Goal: Task Accomplishment & Management: Use online tool/utility

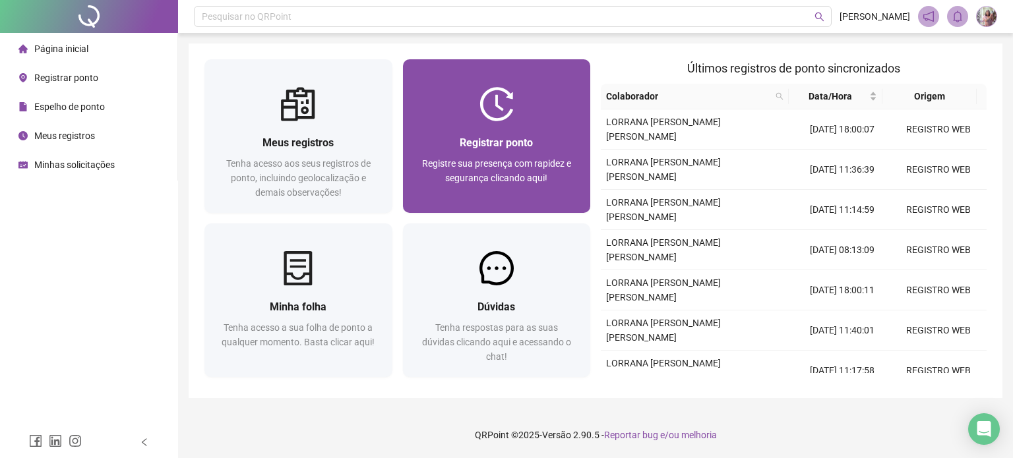
click at [498, 104] on img at bounding box center [496, 104] width 34 height 34
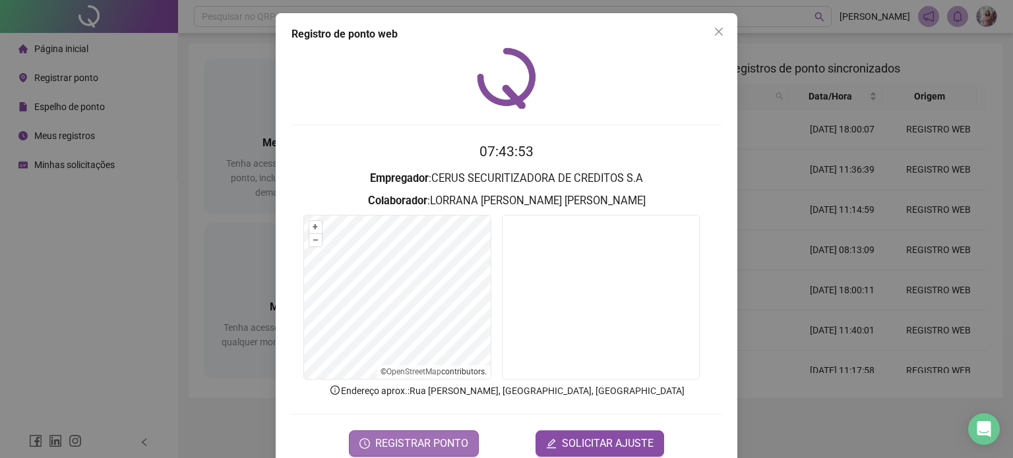
click at [459, 443] on span "REGISTRAR PONTO" at bounding box center [421, 444] width 93 height 16
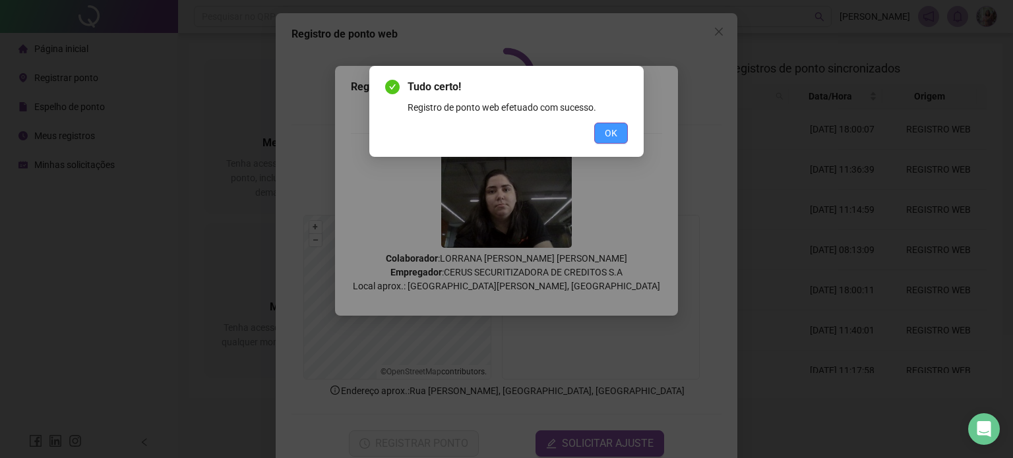
click at [611, 130] on span "OK" at bounding box center [611, 133] width 13 height 15
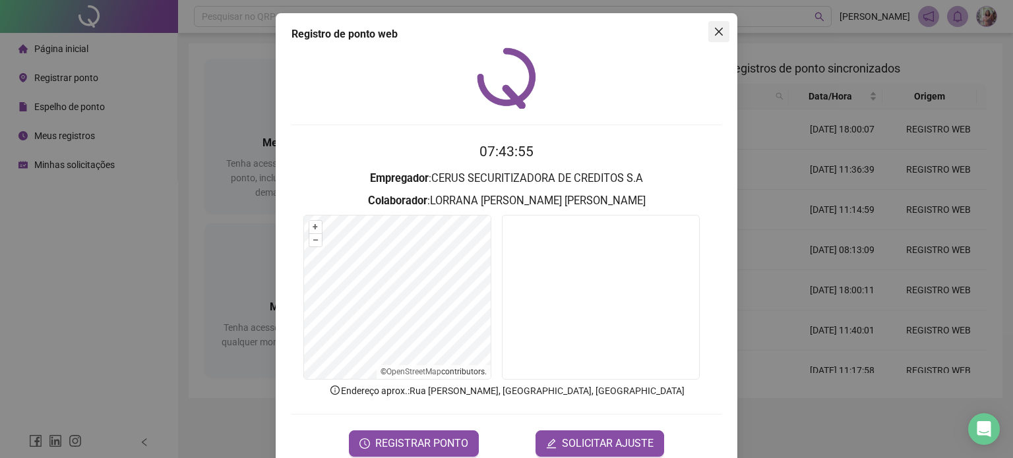
click at [717, 28] on icon "close" at bounding box center [718, 31] width 11 height 11
